Goal: Find specific page/section: Find specific page/section

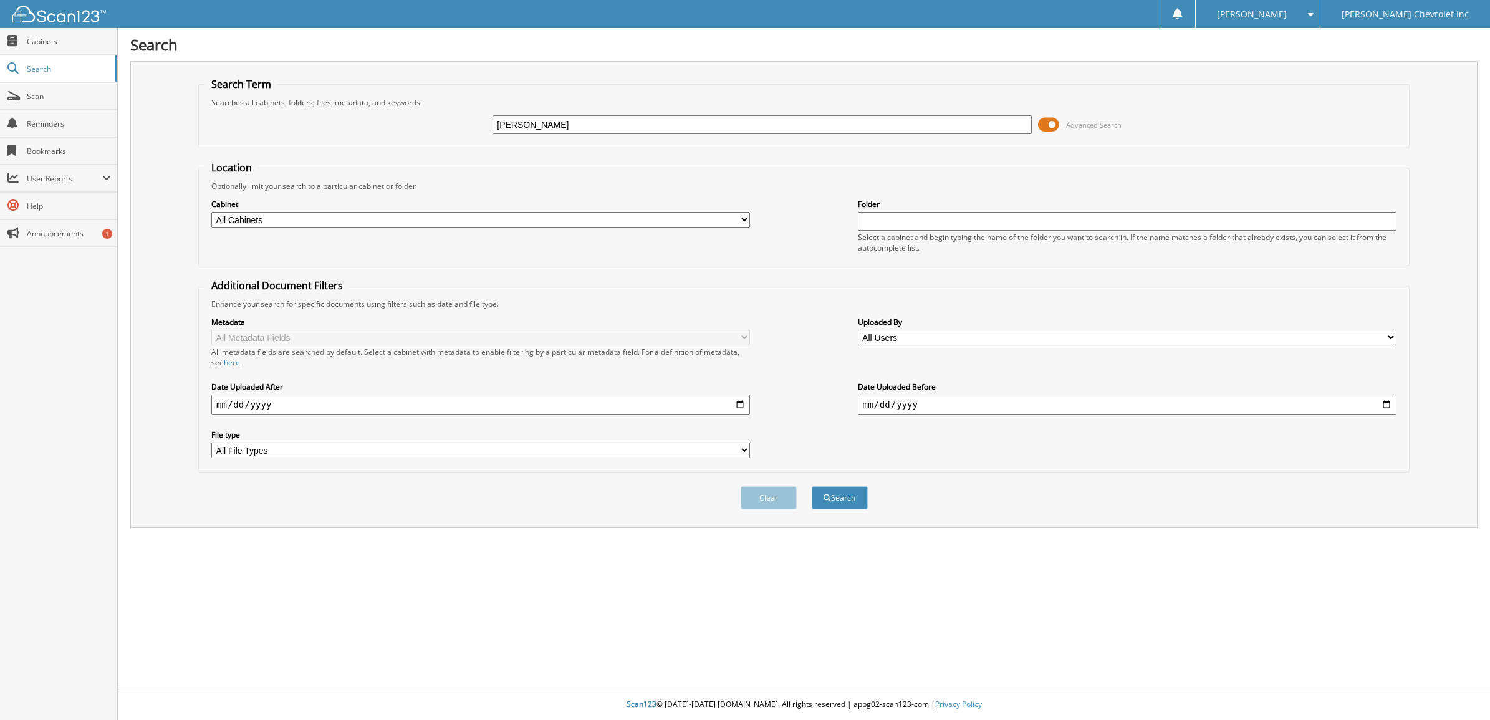
type input "[PERSON_NAME]"
click at [873, 242] on div "Select a cabinet and begin typing the name of the folder you want to search in.…" at bounding box center [1127, 242] width 538 height 21
click at [835, 496] on button "Search" at bounding box center [839, 497] width 56 height 23
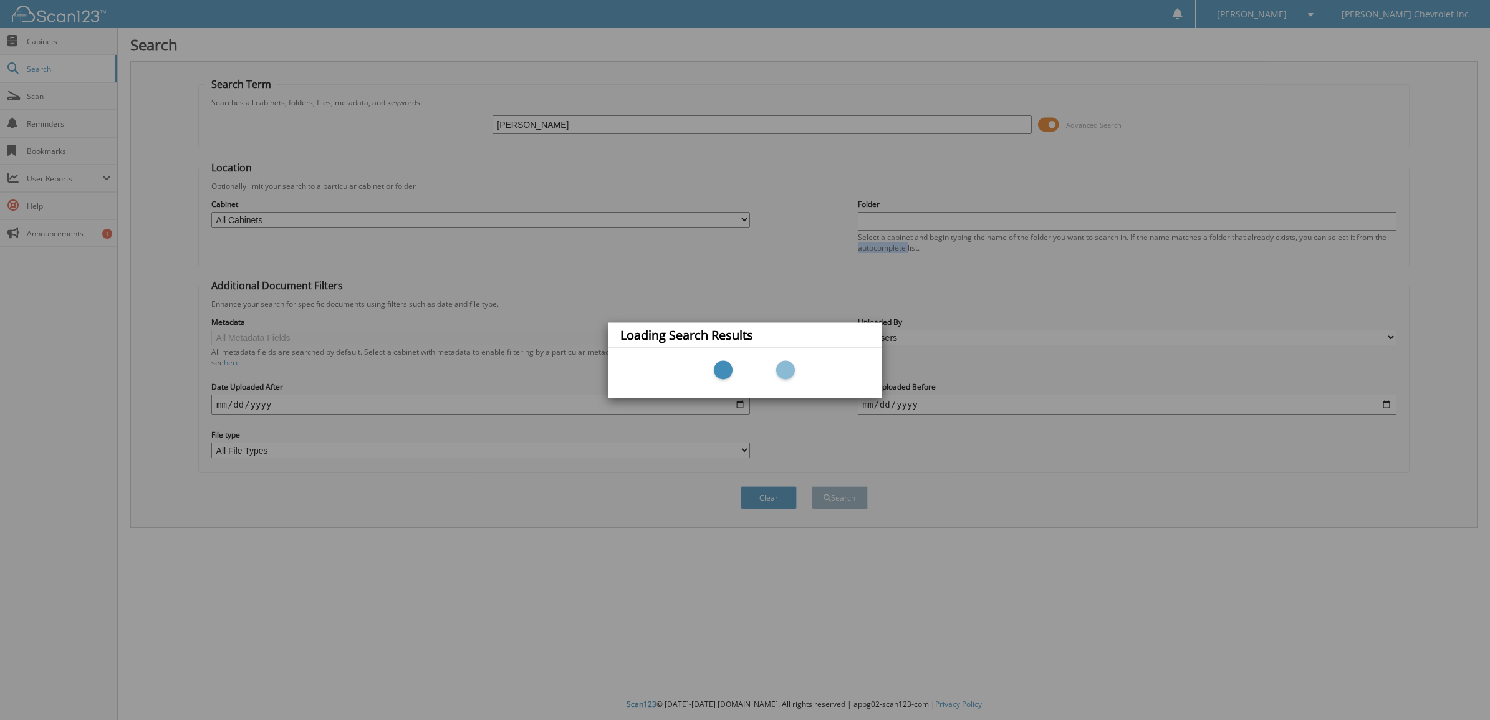
click at [835, 496] on div "Loading Search Results" at bounding box center [745, 360] width 1490 height 720
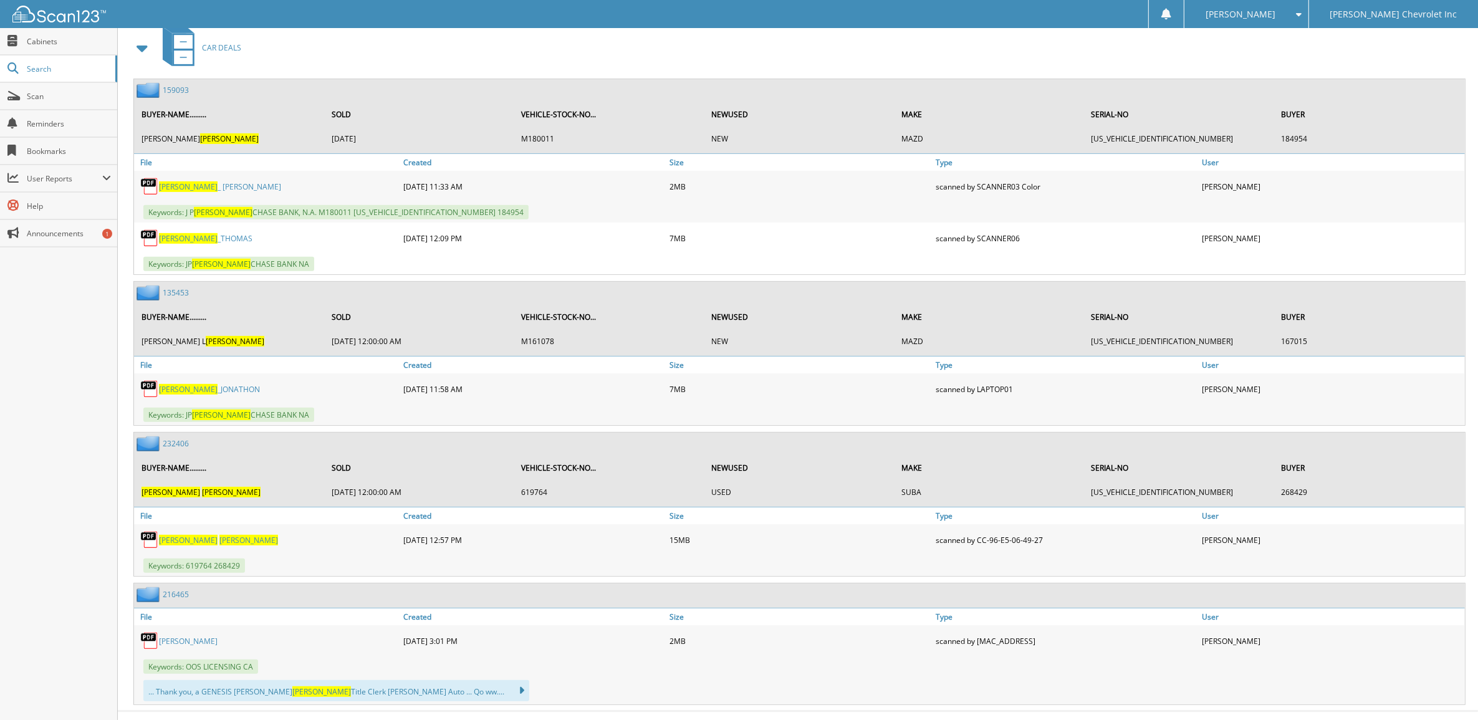
scroll to position [557, 0]
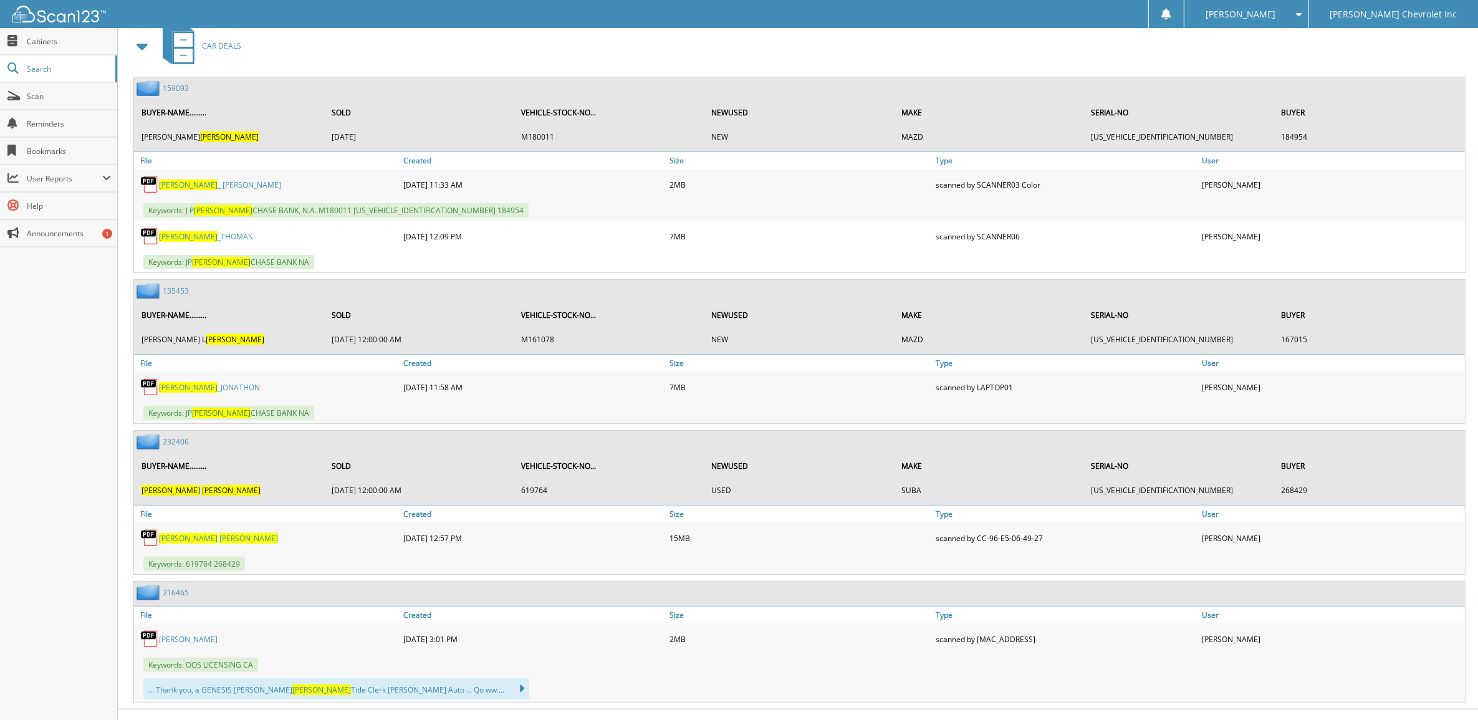
click at [170, 434] on div "232406" at bounding box center [161, 442] width 55 height 16
drag, startPoint x: 170, startPoint y: 419, endPoint x: 172, endPoint y: 428, distance: 9.1
click at [172, 436] on link "232406" at bounding box center [176, 441] width 26 height 11
